Goal: Complete application form: Complete application form

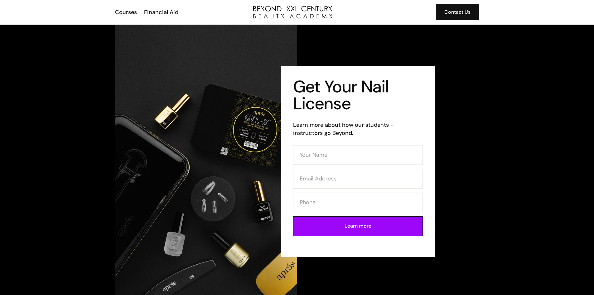
click at [25, 170] on div "Get Your Nail License Learn more about how our students + instructors go Beyond…" at bounding box center [297, 161] width 594 height 273
click at [332, 156] on input "Contact Form (Mani)" at bounding box center [358, 155] width 130 height 20
type input "jezelle"
click at [303, 177] on input "Contact Form (Mani)" at bounding box center [358, 179] width 130 height 20
type input "[EMAIL_ADDRESS][DOMAIN_NAME]"
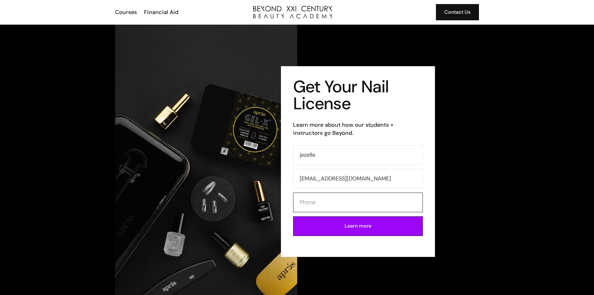
click at [323, 209] on input "Contact Form (Mani)" at bounding box center [358, 202] width 130 height 20
type input "3237976298"
drag, startPoint x: 375, startPoint y: 222, endPoint x: 370, endPoint y: 230, distance: 10.1
click at [375, 223] on input "Learn more" at bounding box center [358, 226] width 130 height 20
type input "Please wait..."
